Goal: Complete application form: Complete application form

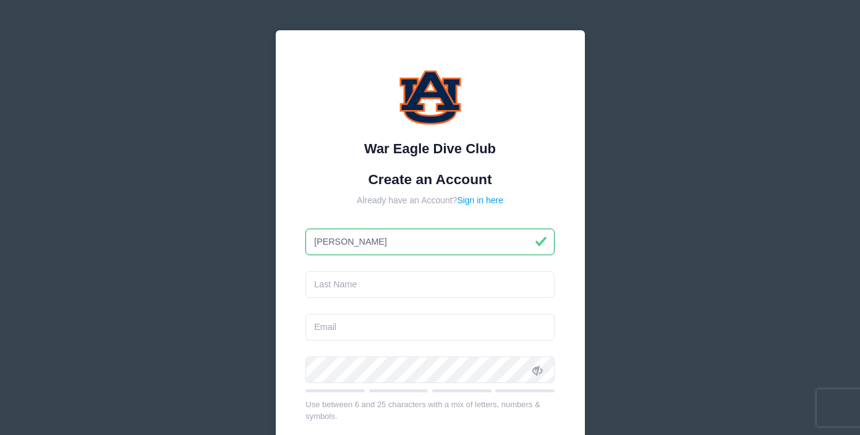
type input "[PERSON_NAME]"
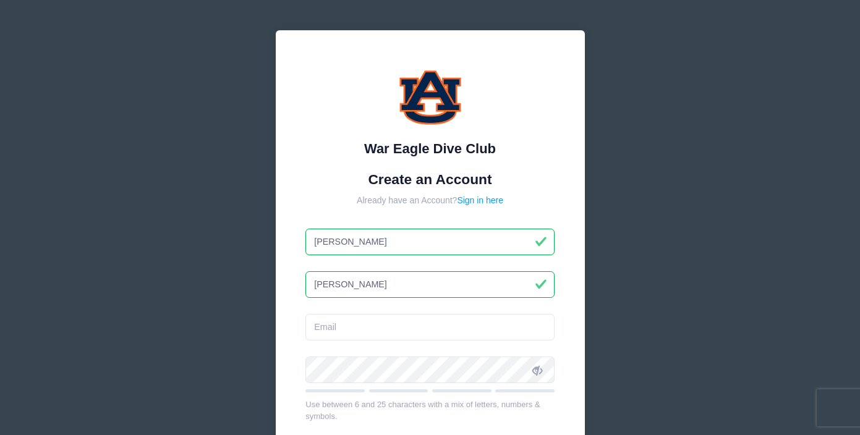
type input "[PERSON_NAME]"
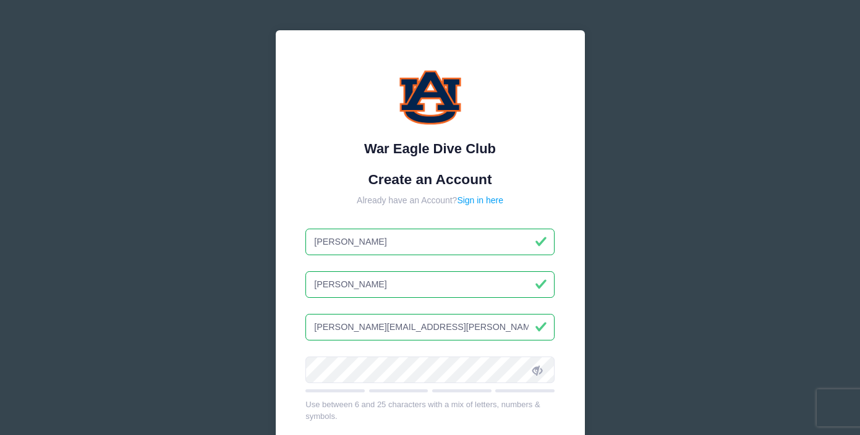
type input "[PERSON_NAME][EMAIL_ADDRESS][PERSON_NAME][DOMAIN_NAME]"
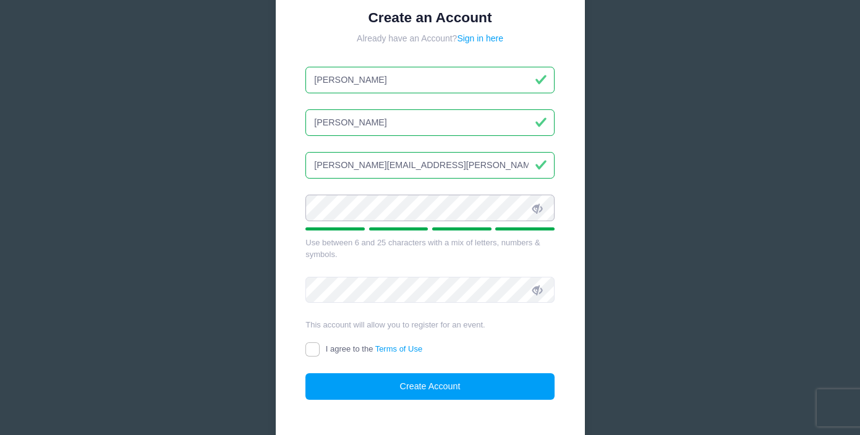
scroll to position [163, 0]
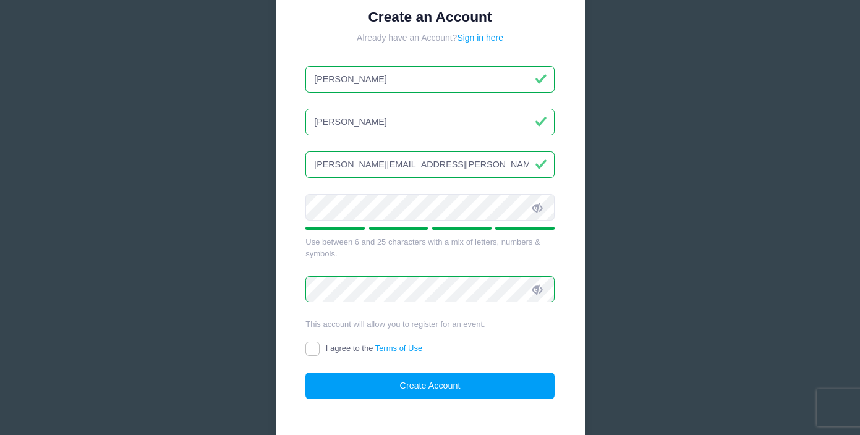
click at [318, 348] on input "I agree to the Terms of Use" at bounding box center [312, 349] width 14 height 14
checkbox input "true"
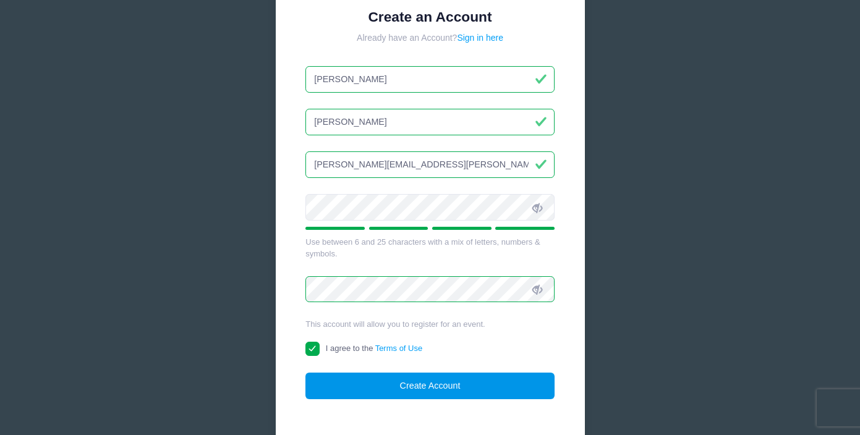
click at [403, 384] on button "Create Account" at bounding box center [429, 386] width 249 height 27
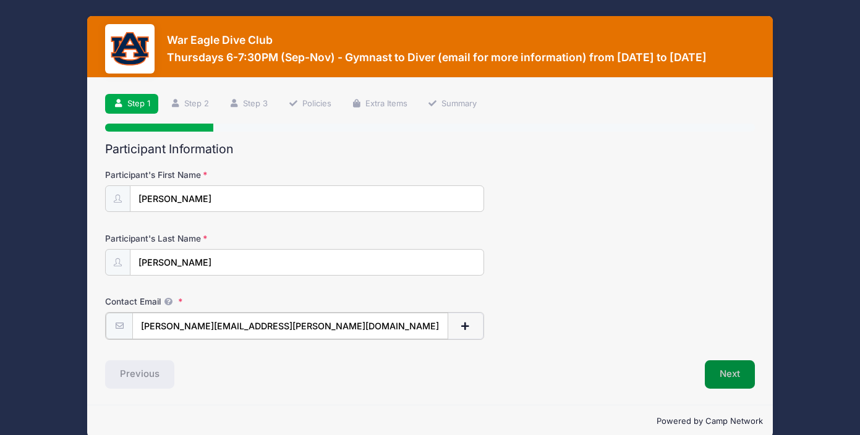
type input "[PERSON_NAME][EMAIL_ADDRESS][PERSON_NAME][DOMAIN_NAME]"
click at [729, 372] on button "Next" at bounding box center [730, 373] width 50 height 28
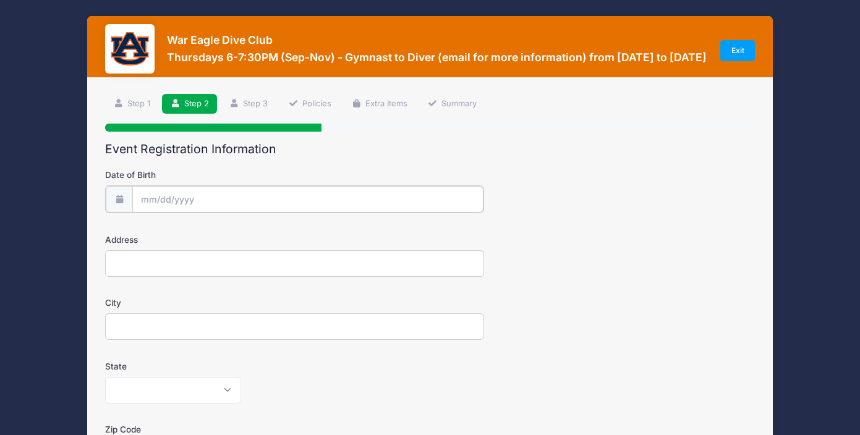
click at [357, 190] on input "Date of Birth" at bounding box center [307, 199] width 351 height 27
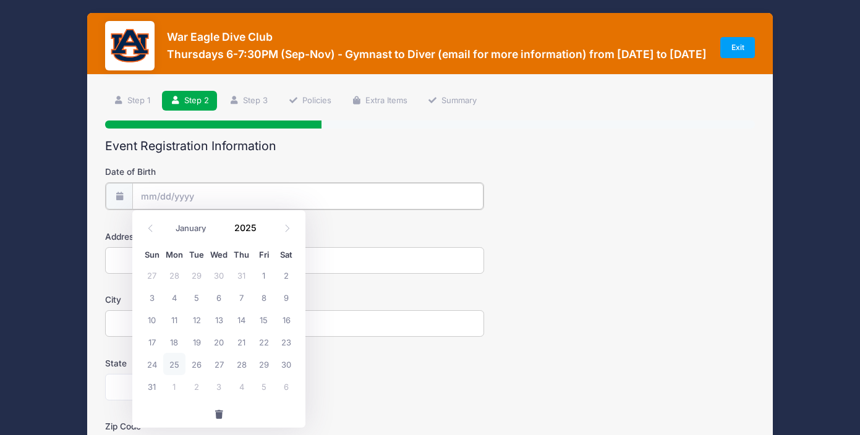
scroll to position [2, 0]
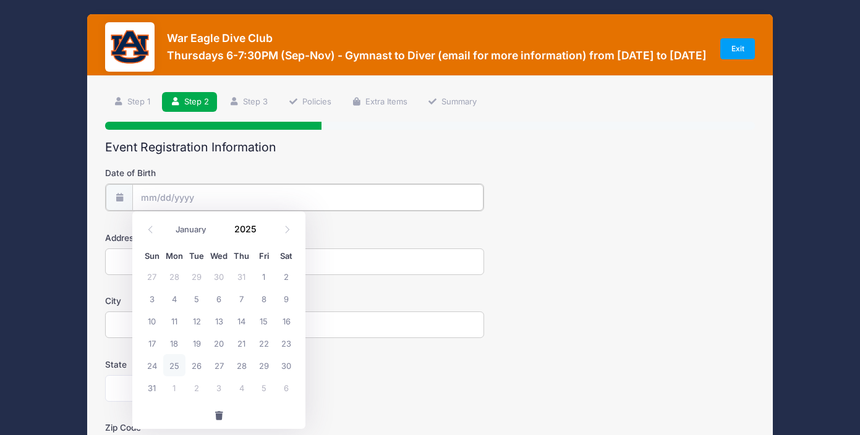
click at [205, 198] on input "Date of Birth" at bounding box center [307, 197] width 351 height 27
click at [257, 236] on input "2025" at bounding box center [248, 229] width 40 height 19
click at [265, 224] on span at bounding box center [264, 224] width 9 height 9
click at [265, 234] on span at bounding box center [264, 233] width 9 height 9
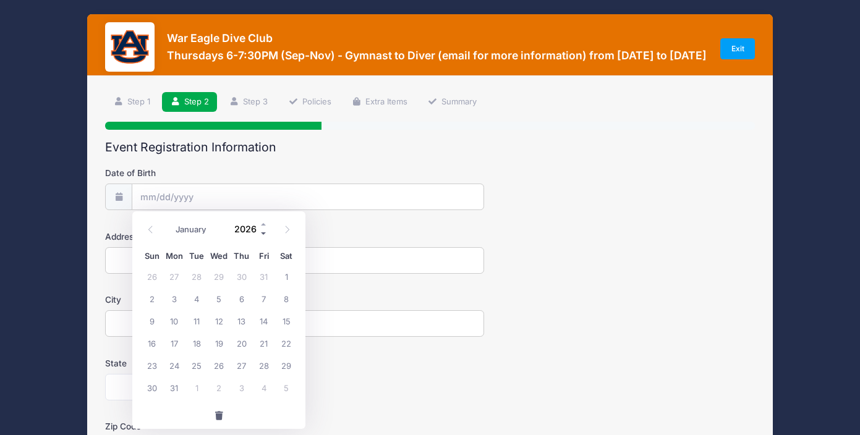
click at [265, 234] on span at bounding box center [264, 233] width 9 height 9
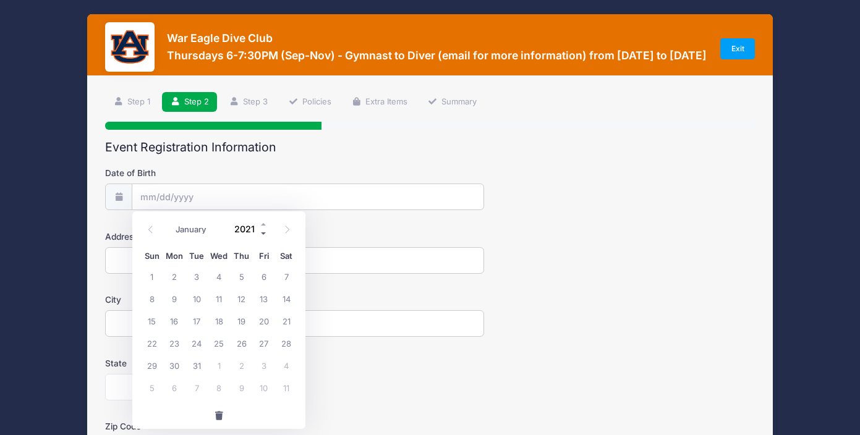
click at [265, 234] on span at bounding box center [264, 233] width 9 height 9
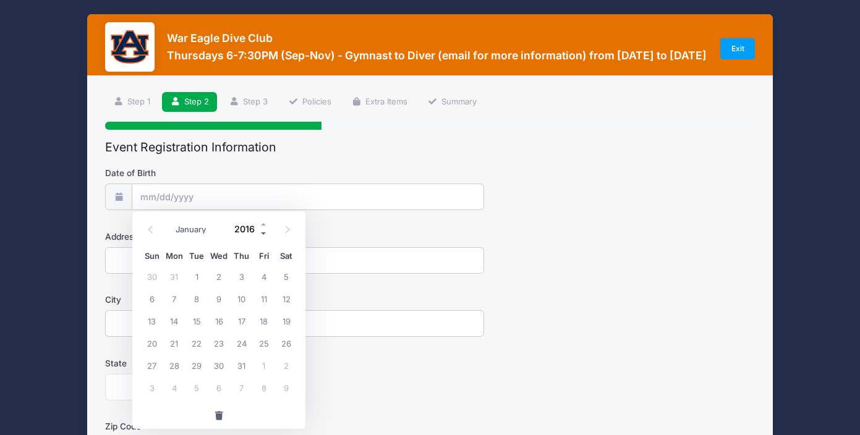
click at [265, 234] on span at bounding box center [264, 233] width 9 height 9
type input "2013"
click at [223, 368] on span "28" at bounding box center [219, 365] width 22 height 22
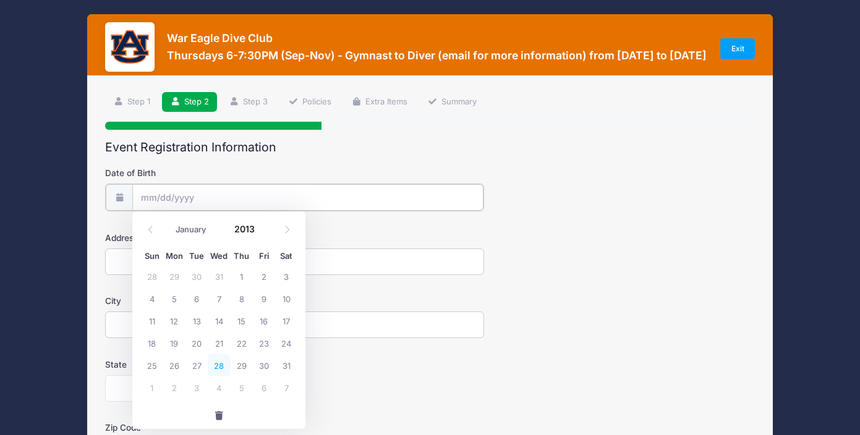
type input "08/28/2013"
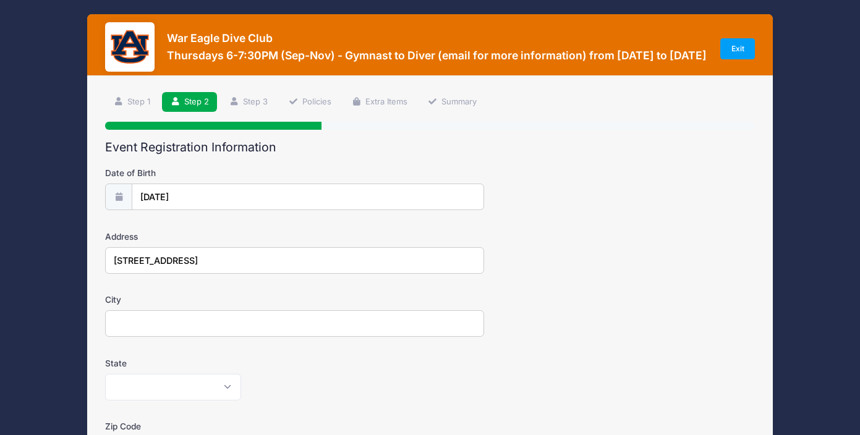
type input "4120 Creekview Ct"
type input "Auburn"
select select "AL"
click at [321, 378] on div "Alabama Alaska American Samoa Arizona Arkansas Armed Forces Africa Armed Forces…" at bounding box center [294, 387] width 379 height 27
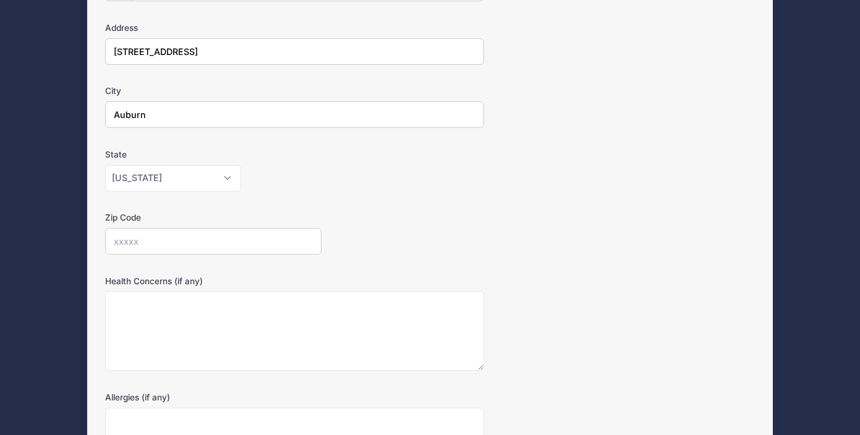
scroll to position [242, 0]
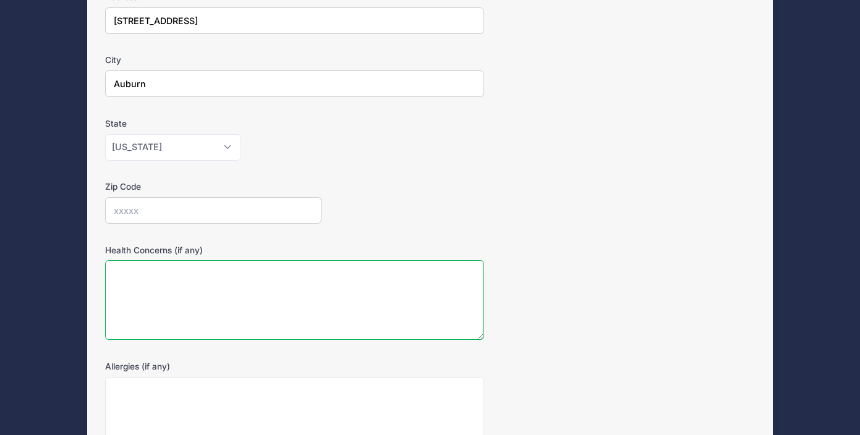
click at [295, 290] on textarea "Health Concerns (if any)" at bounding box center [294, 300] width 379 height 80
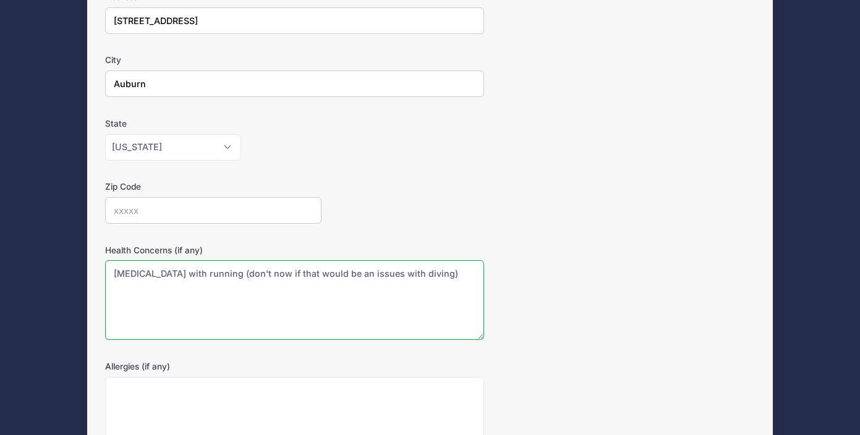
click at [229, 271] on textarea "asthma with running (don't now if that would be an issues with diving)" at bounding box center [294, 300] width 379 height 80
type textarea "asthma with running (don't know if that would be an issues with diving)"
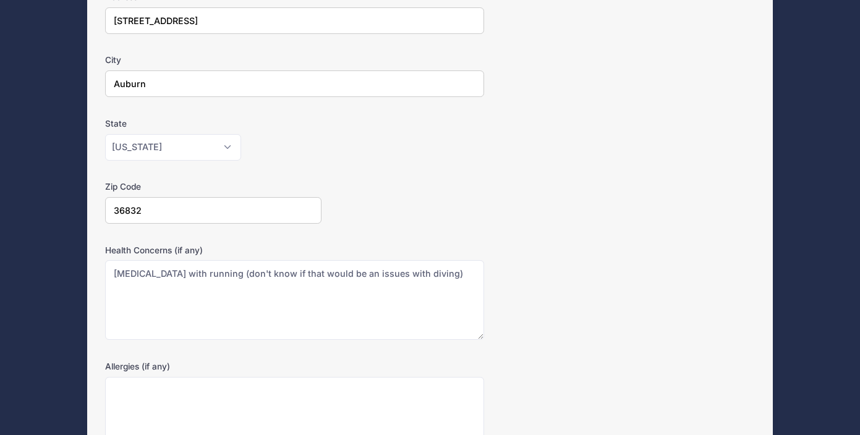
type input "36832"
click at [427, 226] on form "Date of Birth 08/28/2013 Address 4120 Creekview Ct City Auburn State Alabama Al…" at bounding box center [430, 191] width 650 height 529
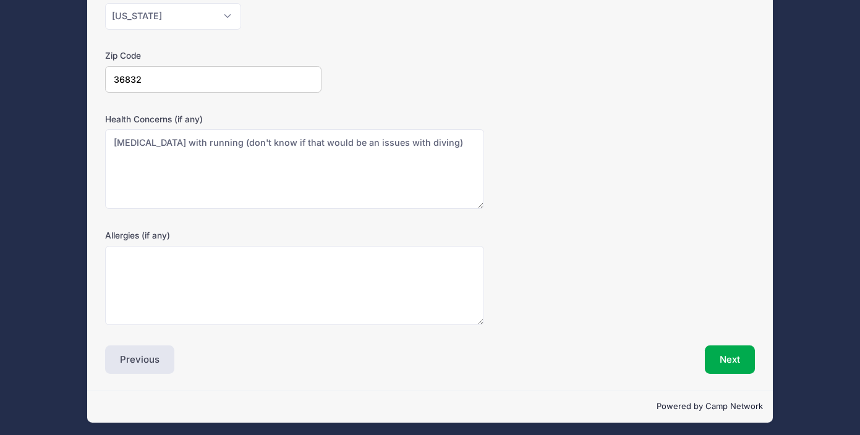
scroll to position [365, 0]
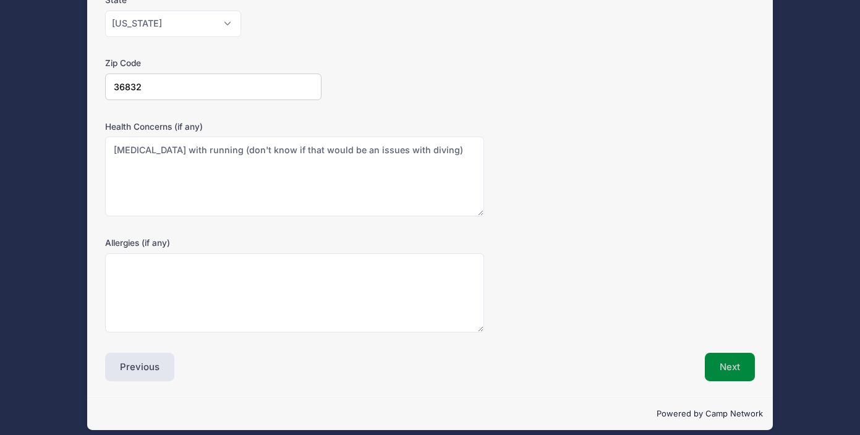
click at [731, 365] on button "Next" at bounding box center [730, 367] width 50 height 28
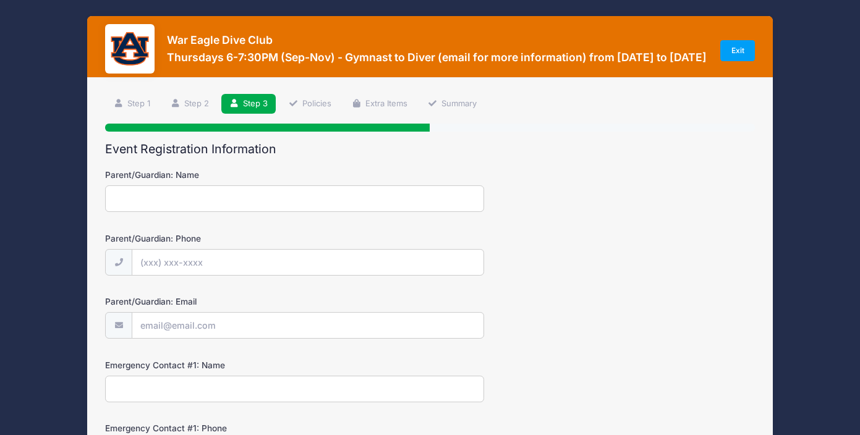
scroll to position [0, 0]
type input "Aimee Northrup"
type input "(334) 201-9702"
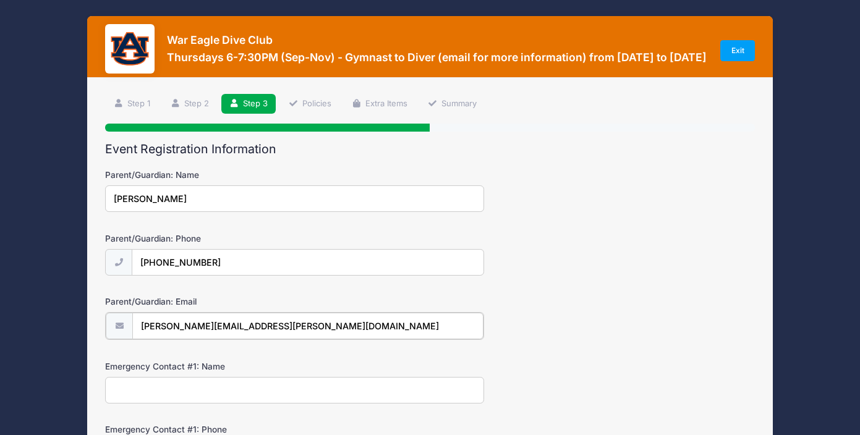
type input "[PERSON_NAME][EMAIL_ADDRESS][PERSON_NAME][DOMAIN_NAME]"
type input "A"
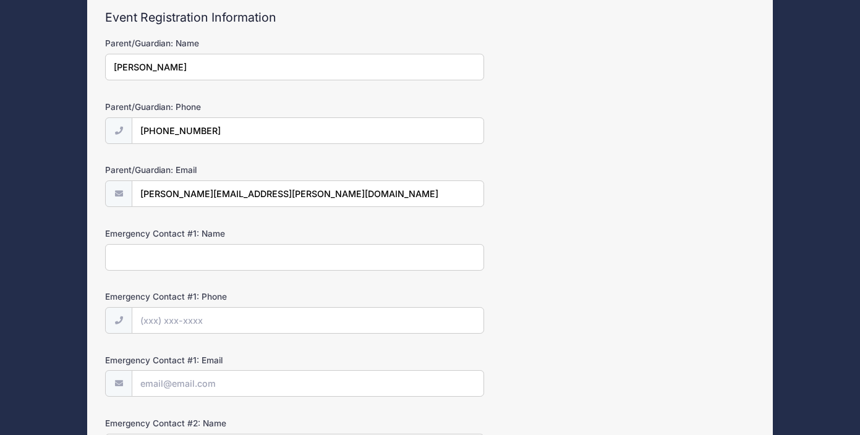
scroll to position [129, 0]
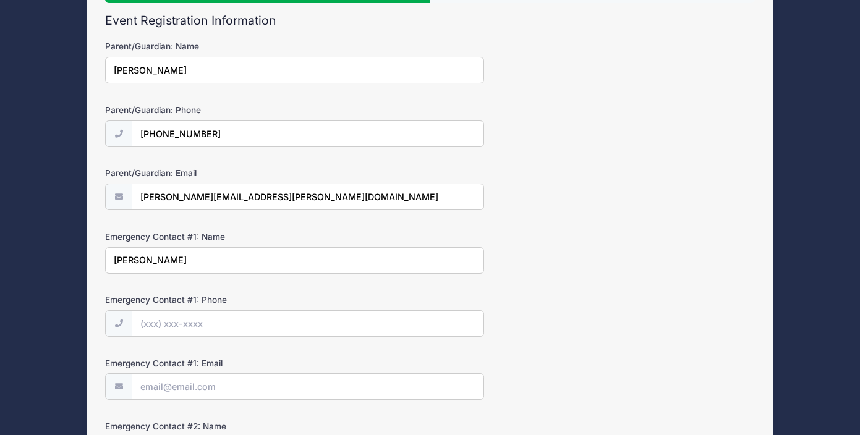
type input "Wyatt Northrup"
type input "(334) 415-0861"
type input "a"
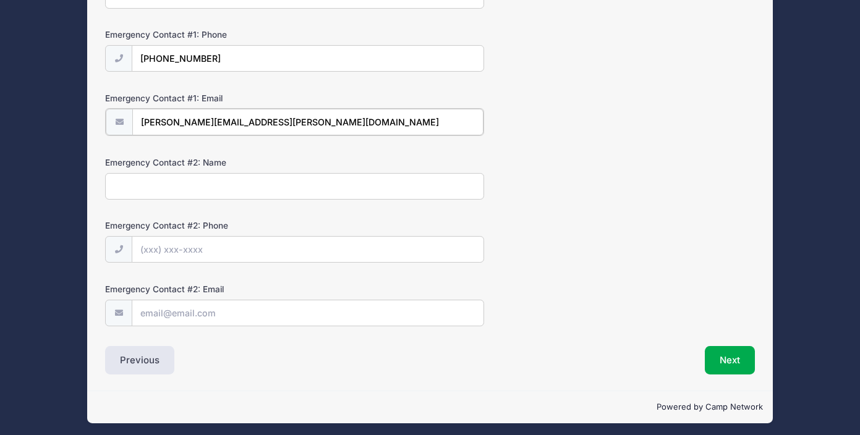
type input "wyatt.northrup@gmail.com"
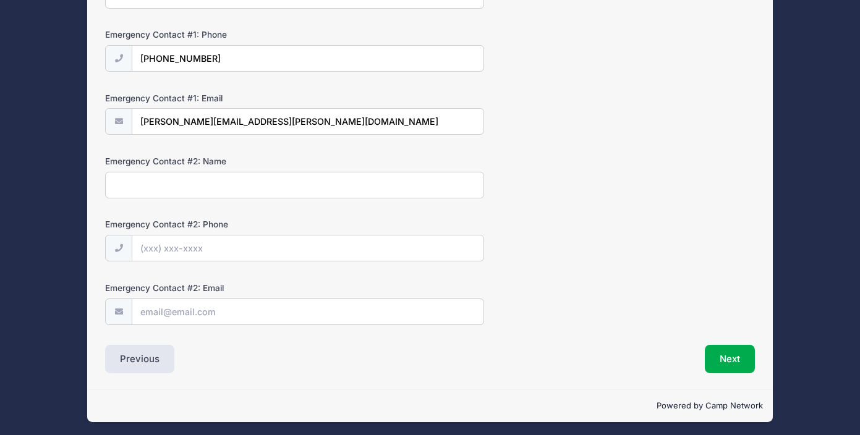
scroll to position [393, 0]
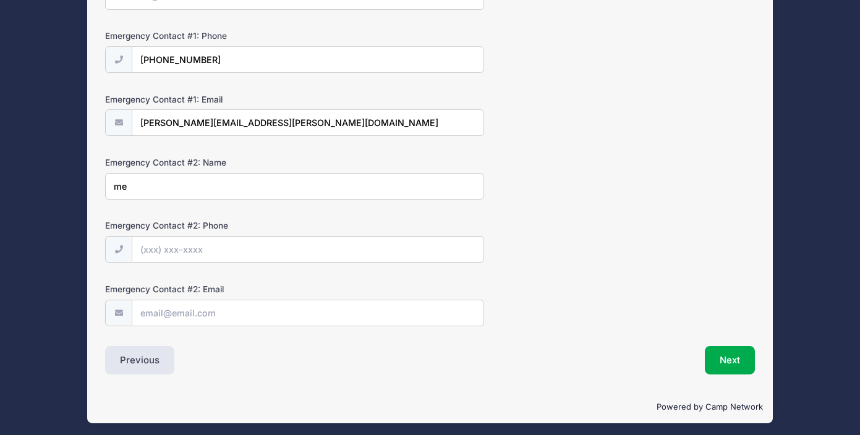
type input "m"
type input "Meredith Martin"
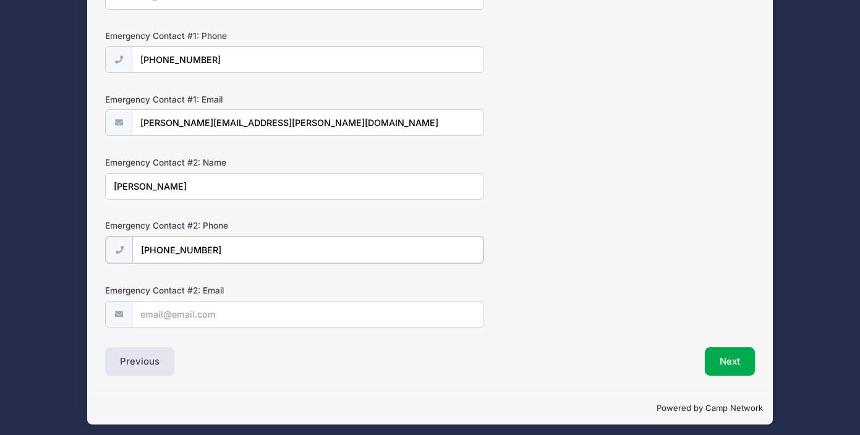
type input "(334) 750-6917"
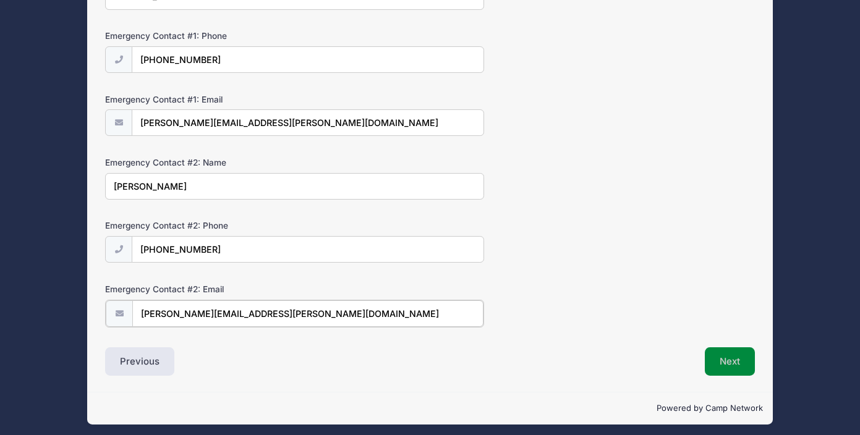
type input "meredith.martin@gmail.com"
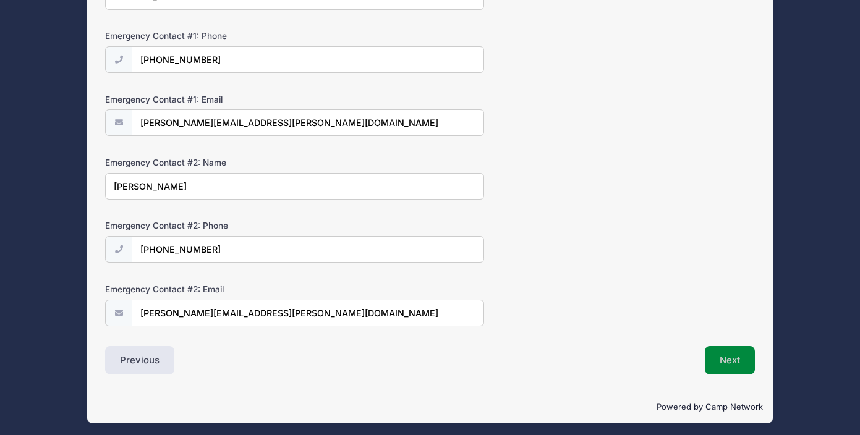
click at [738, 357] on button "Next" at bounding box center [730, 360] width 50 height 28
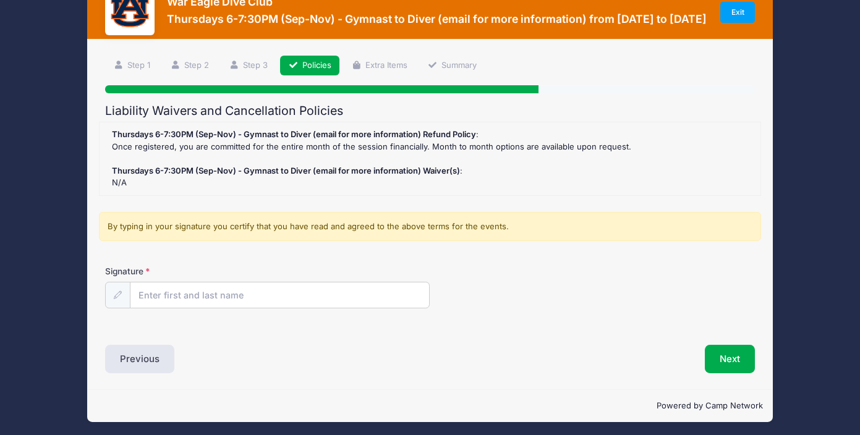
scroll to position [38, 0]
